Goal: Navigation & Orientation: Find specific page/section

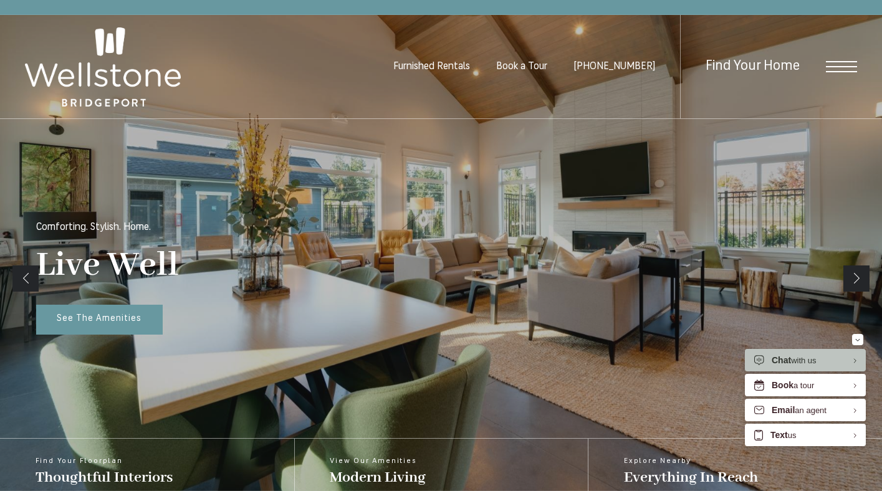
scroll to position [170, 0]
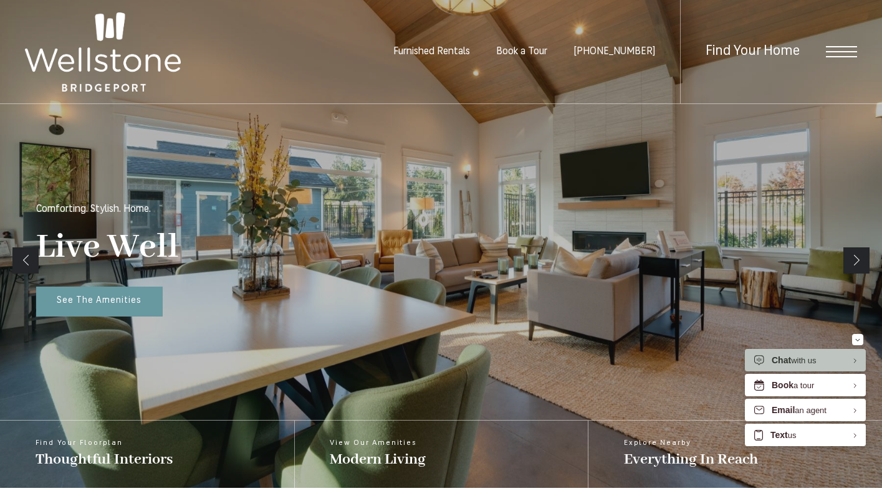
click at [865, 44] on div "Furnished Rentals Book a Tour [PHONE_NUMBER] Find Your Home" at bounding box center [441, 52] width 882 height 105
click at [845, 44] on div "Find Your Home" at bounding box center [768, 52] width 177 height 104
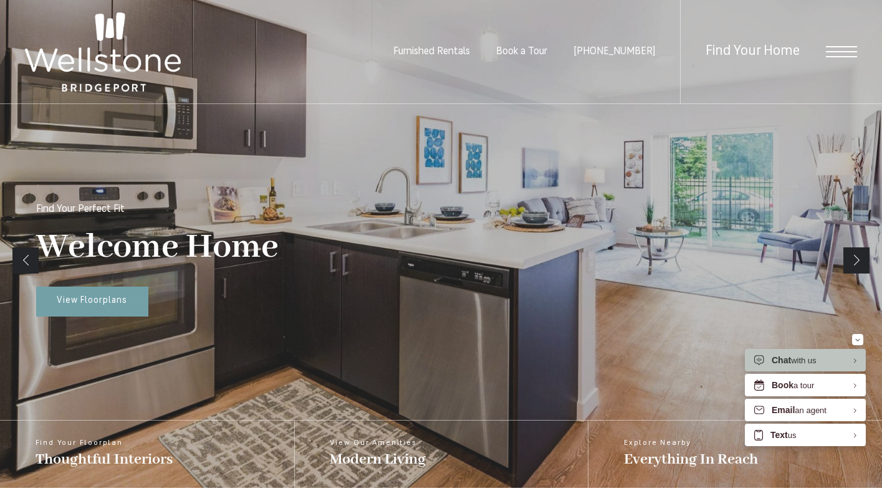
click at [447, 55] on span "Furnished Rentals" at bounding box center [431, 52] width 77 height 10
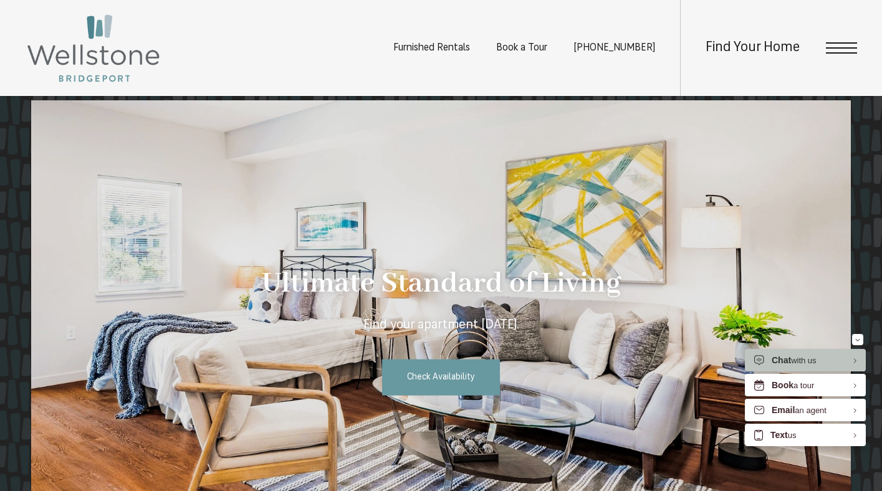
scroll to position [1856, 0]
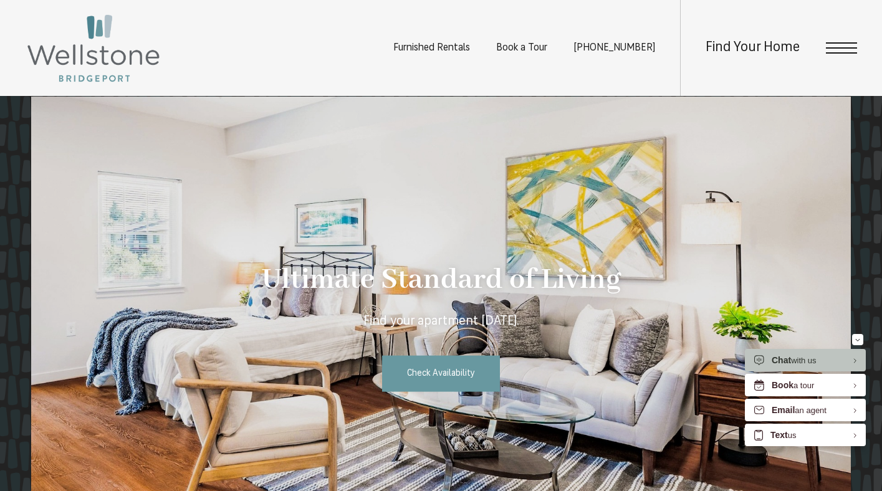
click at [842, 51] on span "Open Menu" at bounding box center [841, 47] width 31 height 11
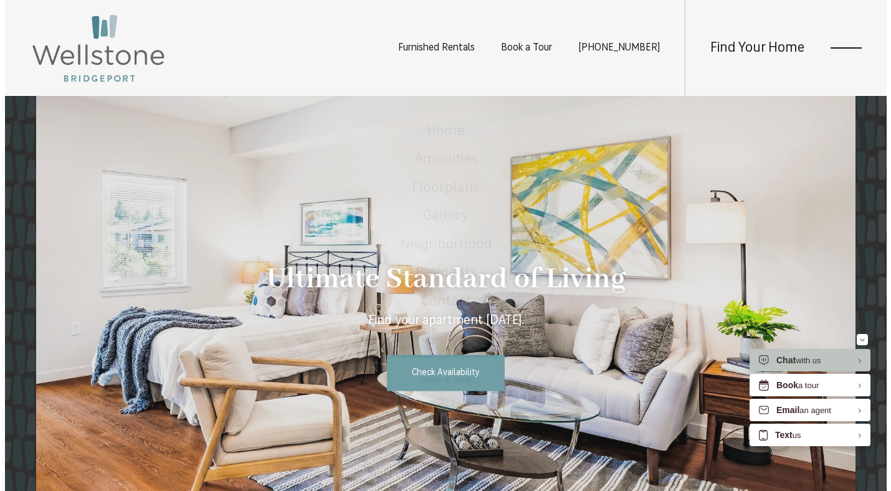
scroll to position [0, 0]
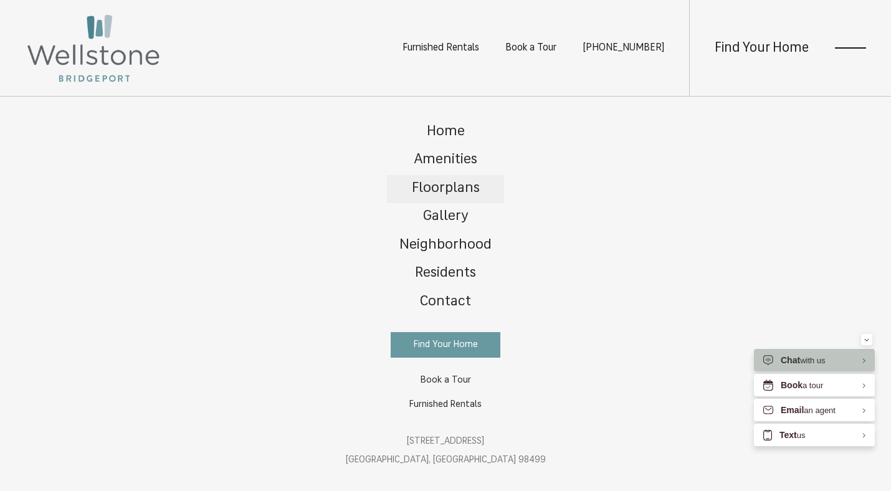
click at [437, 183] on span "Floorplans" at bounding box center [446, 188] width 68 height 14
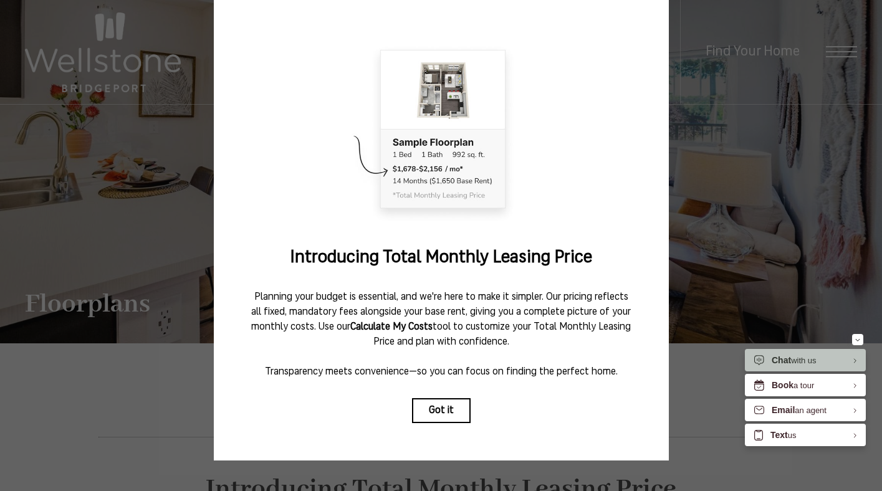
scroll to position [80, 0]
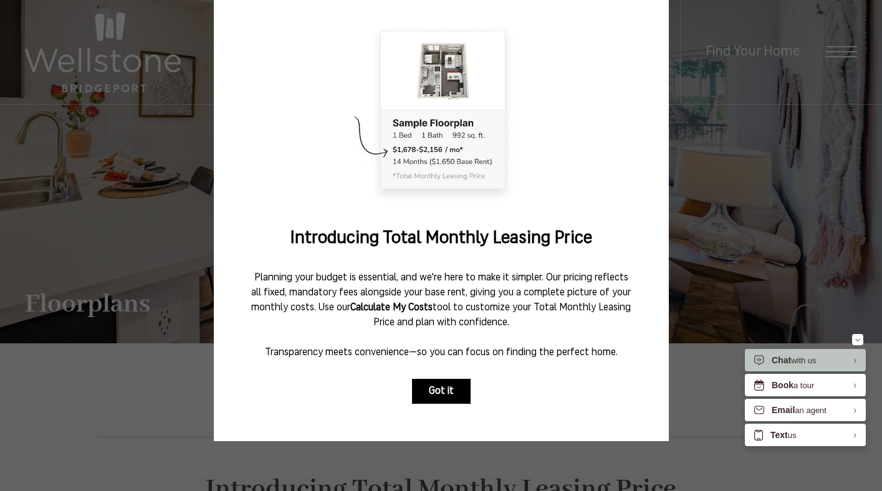
click at [433, 379] on button "Got it" at bounding box center [441, 391] width 59 height 25
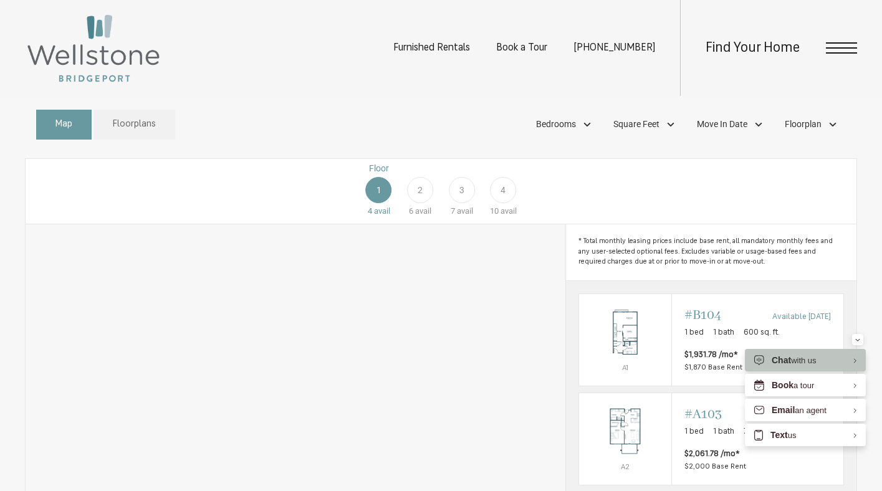
scroll to position [599, 0]
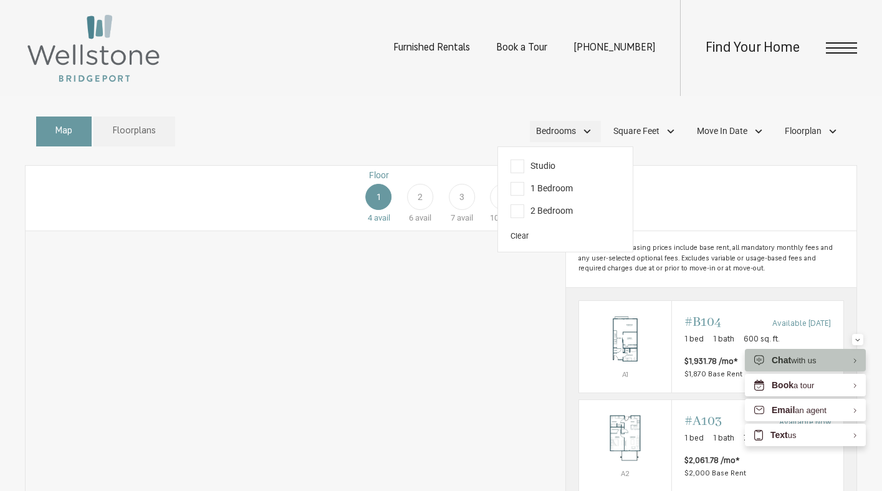
click at [579, 141] on div "Bedrooms" at bounding box center [565, 131] width 71 height 21
click at [544, 196] on span "1 Bedroom" at bounding box center [541, 189] width 62 height 14
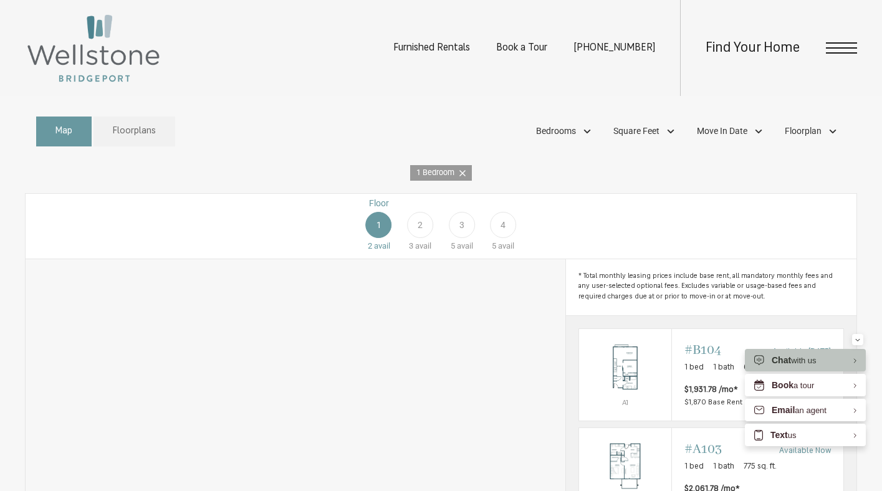
click at [647, 181] on div "1 Bedroom" at bounding box center [441, 173] width 832 height 16
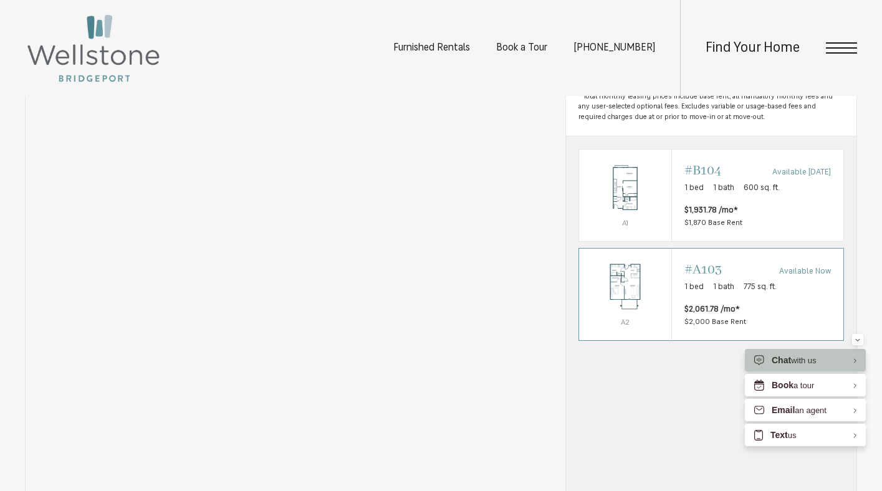
scroll to position [712, 0]
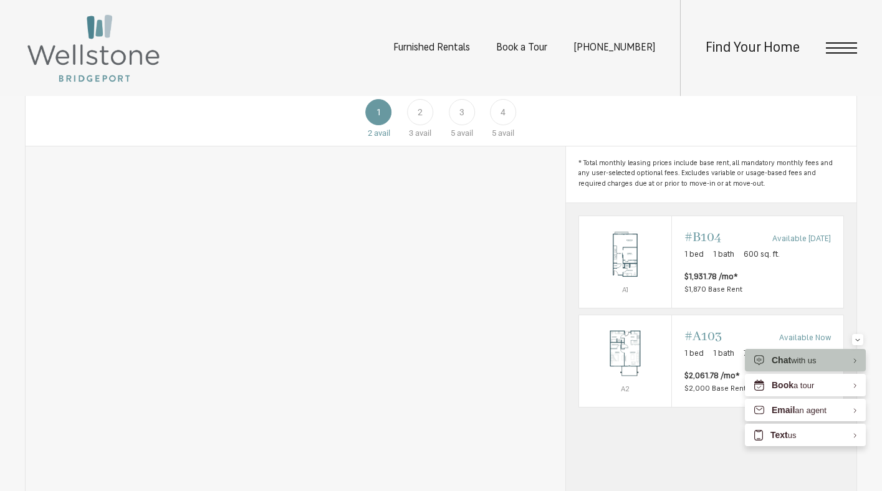
click at [423, 125] on div "2" at bounding box center [420, 112] width 26 height 26
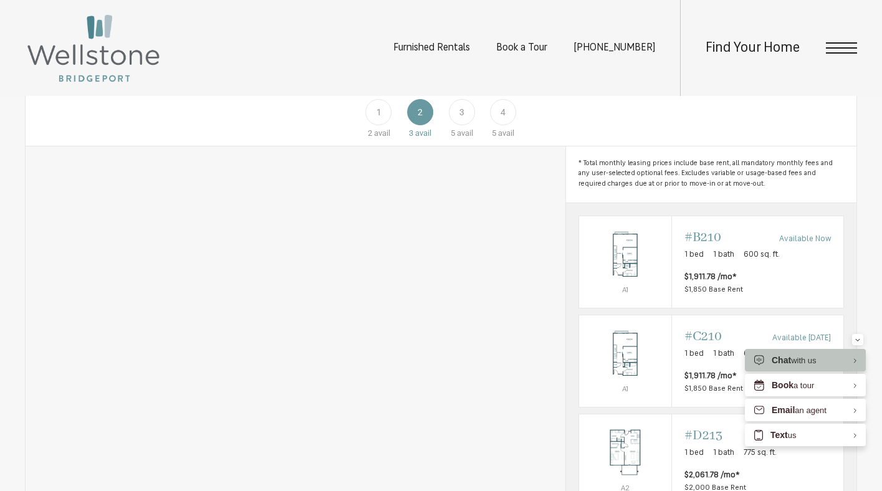
click at [457, 125] on div "3" at bounding box center [462, 112] width 26 height 26
